Goal: Task Accomplishment & Management: Complete application form

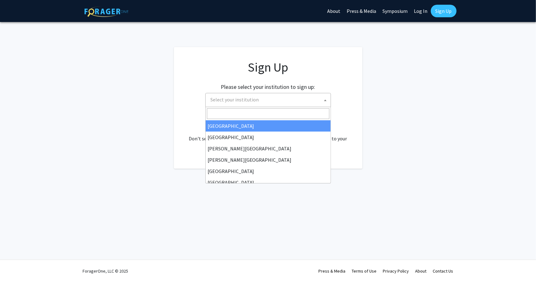
click at [256, 96] on span "Select your institution" at bounding box center [235, 99] width 48 height 6
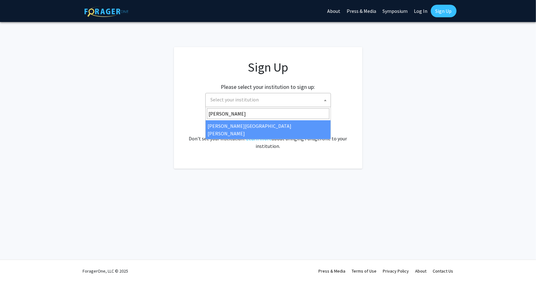
type input "john"
select select "1"
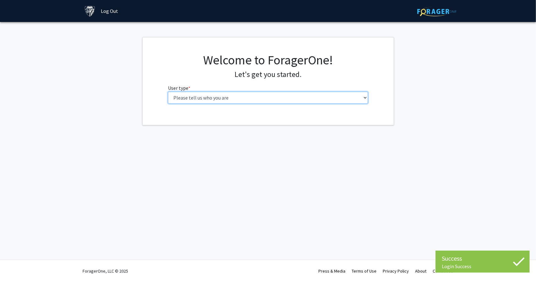
click at [273, 96] on select "Please tell us who you are Undergraduate Student Master's Student Doctoral Cand…" at bounding box center [268, 98] width 200 height 12
select select "2: masters"
click at [168, 92] on select "Please tell us who you are Undergraduate Student Master's Student Doctoral Cand…" at bounding box center [268, 98] width 200 height 12
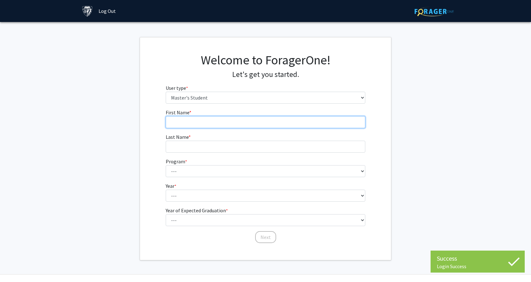
click at [246, 123] on input "First Name * required" at bounding box center [266, 122] width 200 height 12
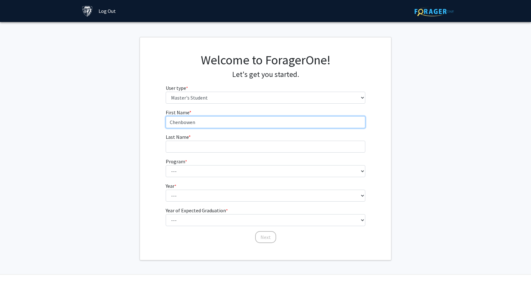
type input "Chenbowen"
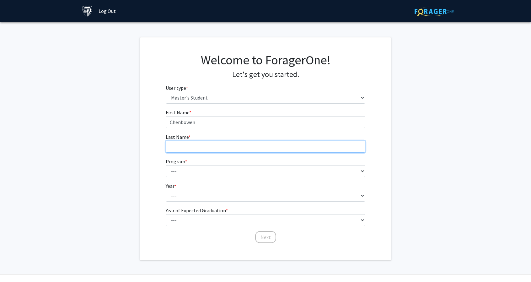
click at [232, 147] on input "Last Name * required" at bounding box center [266, 147] width 200 height 12
type input "Li"
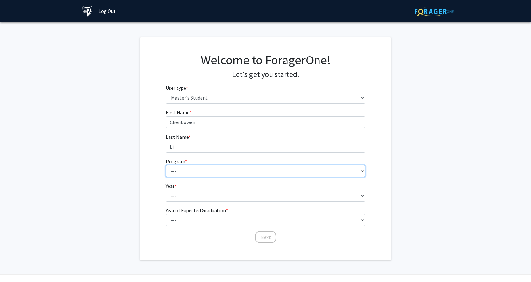
click at [175, 170] on select "--- Anatomy Education Applied and Computational Mathematics Applied Biomedical …" at bounding box center [266, 171] width 200 height 12
select select "109: 109"
click at [166, 165] on select "--- Anatomy Education Applied and Computational Mathematics Applied Biomedical …" at bounding box center [266, 171] width 200 height 12
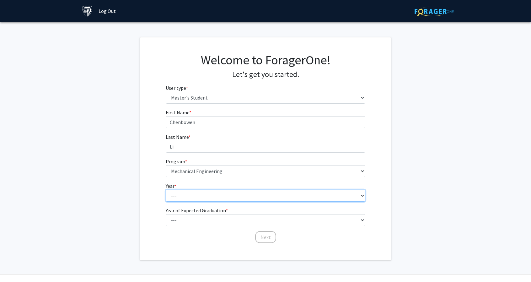
click at [203, 190] on select "--- First Year Second Year" at bounding box center [266, 196] width 200 height 12
select select "1: first_year"
click at [166, 190] on select "--- First Year Second Year" at bounding box center [266, 196] width 200 height 12
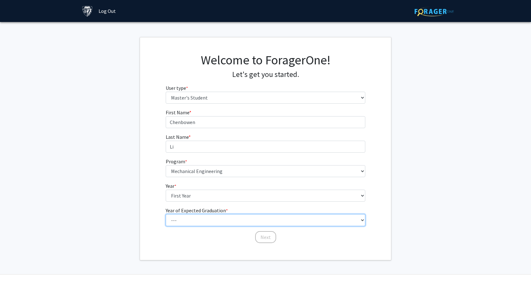
click at [206, 221] on select "--- 2025 2026 2027 2028 2029 2030 2031 2032 2033 2034" at bounding box center [266, 220] width 200 height 12
select select "3: 2027"
click at [166, 214] on select "--- 2025 2026 2027 2028 2029 2030 2031 2032 2033 2034" at bounding box center [266, 220] width 200 height 12
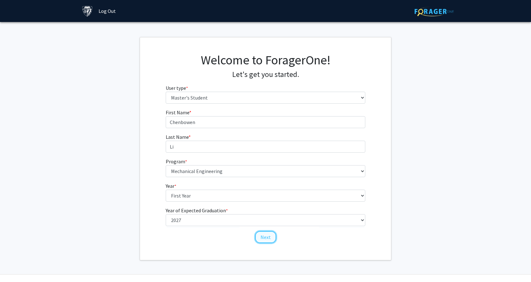
click at [267, 236] on button "Next" at bounding box center [265, 237] width 21 height 12
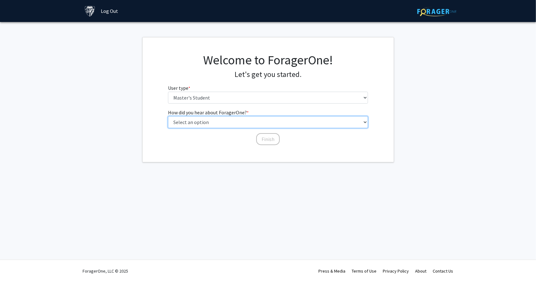
click at [234, 126] on select "Select an option Peer/student recommendation Faculty/staff recommendation Unive…" at bounding box center [268, 122] width 200 height 12
click at [262, 138] on div "How did you hear about ForagerOne? * required Select an option Peer/student rec…" at bounding box center [268, 124] width 200 height 31
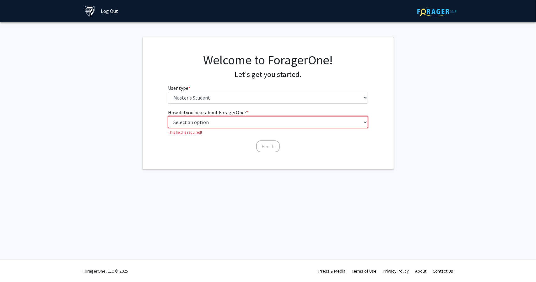
click at [248, 127] on select "Select an option Peer/student recommendation Faculty/staff recommendation Unive…" at bounding box center [268, 122] width 200 height 12
select select "3: university_website"
click at [168, 116] on select "Select an option Peer/student recommendation Faculty/staff recommendation Unive…" at bounding box center [268, 122] width 200 height 12
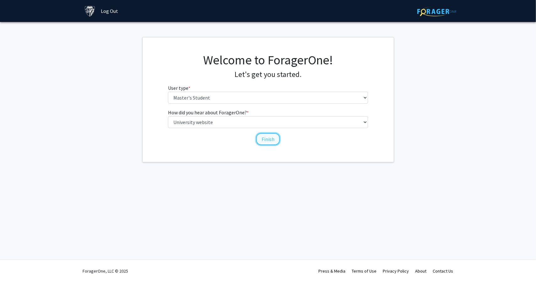
click at [264, 138] on button "Finish" at bounding box center [268, 139] width 24 height 12
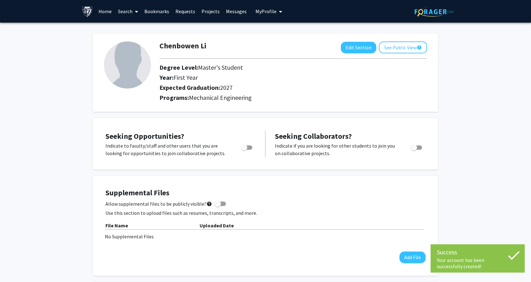
click at [249, 146] on span "Toggle" at bounding box center [246, 147] width 11 height 4
click at [244, 150] on input "Are you actively seeking opportunities?" at bounding box center [244, 150] width 0 height 0
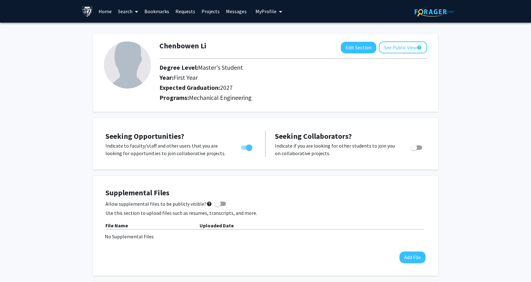
click at [253, 145] on div "Toggle" at bounding box center [247, 146] width 17 height 9
click at [249, 147] on span "Toggle" at bounding box center [249, 147] width 6 height 6
click at [244, 150] on input "Are you actively seeking opportunities?" at bounding box center [244, 150] width 0 height 0
checkbox input "false"
click at [127, 15] on link "Search" at bounding box center [128, 11] width 26 height 22
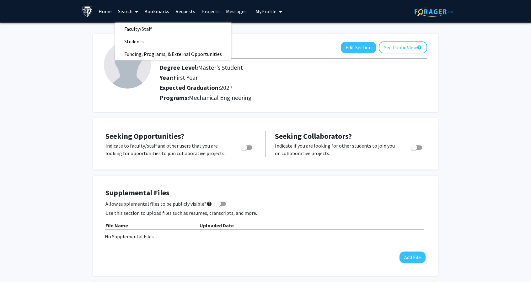
click at [109, 11] on link "Home" at bounding box center [104, 11] width 19 height 22
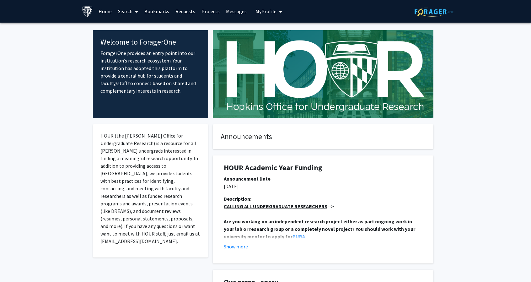
click at [210, 13] on link "Projects" at bounding box center [210, 11] width 24 height 22
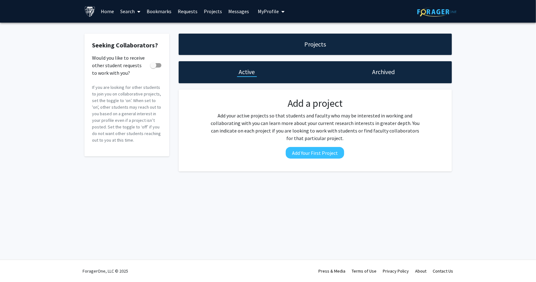
click at [231, 11] on link "Messages" at bounding box center [238, 11] width 27 height 22
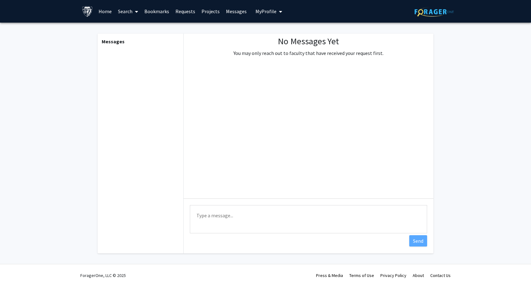
click at [157, 14] on link "Bookmarks" at bounding box center [156, 11] width 31 height 22
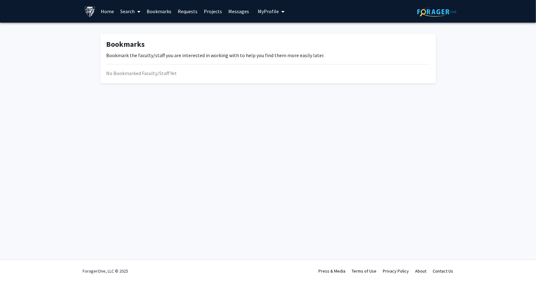
click at [132, 12] on link "Search" at bounding box center [130, 11] width 26 height 22
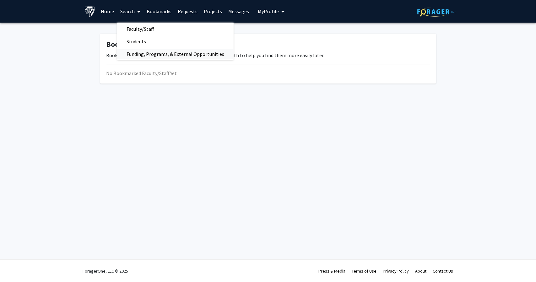
click at [149, 53] on span "Funding, Programs, & External Opportunities" at bounding box center [175, 54] width 117 height 13
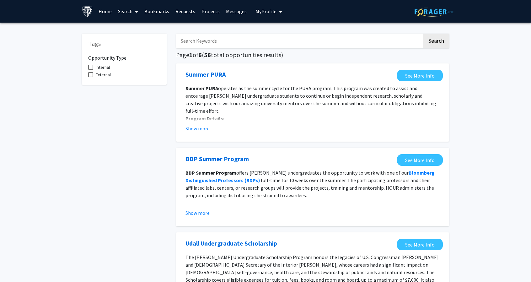
click at [132, 10] on link "Search" at bounding box center [128, 11] width 26 height 22
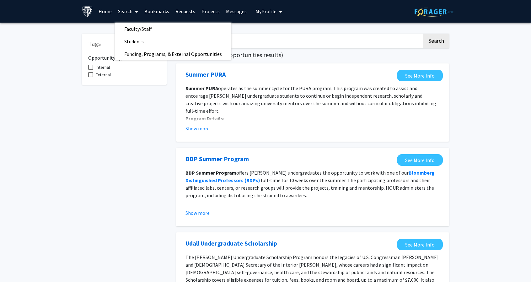
click at [106, 12] on link "Home" at bounding box center [104, 11] width 19 height 22
